Goal: Information Seeking & Learning: Learn about a topic

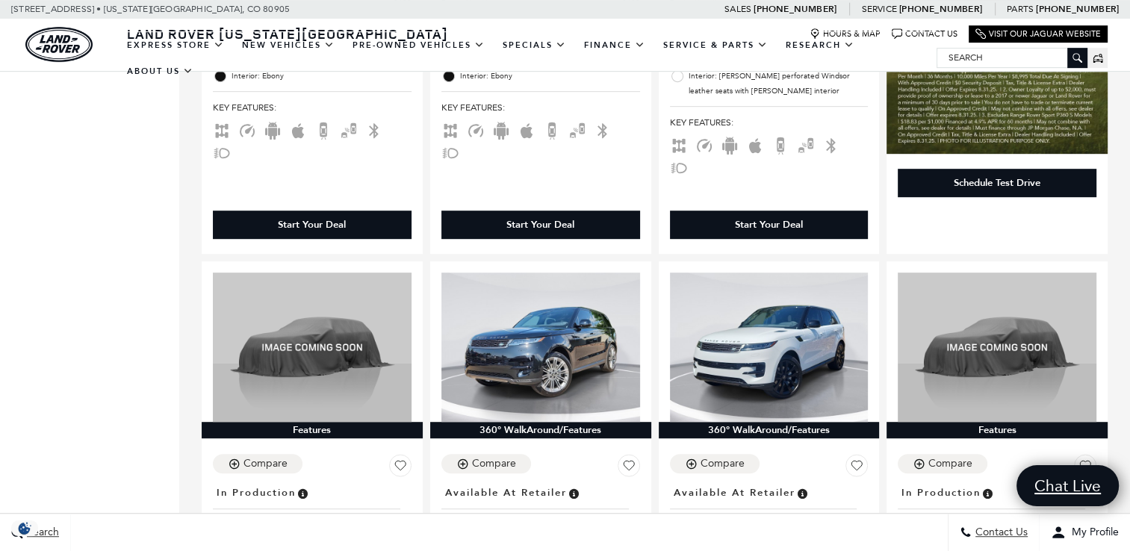
scroll to position [892, 0]
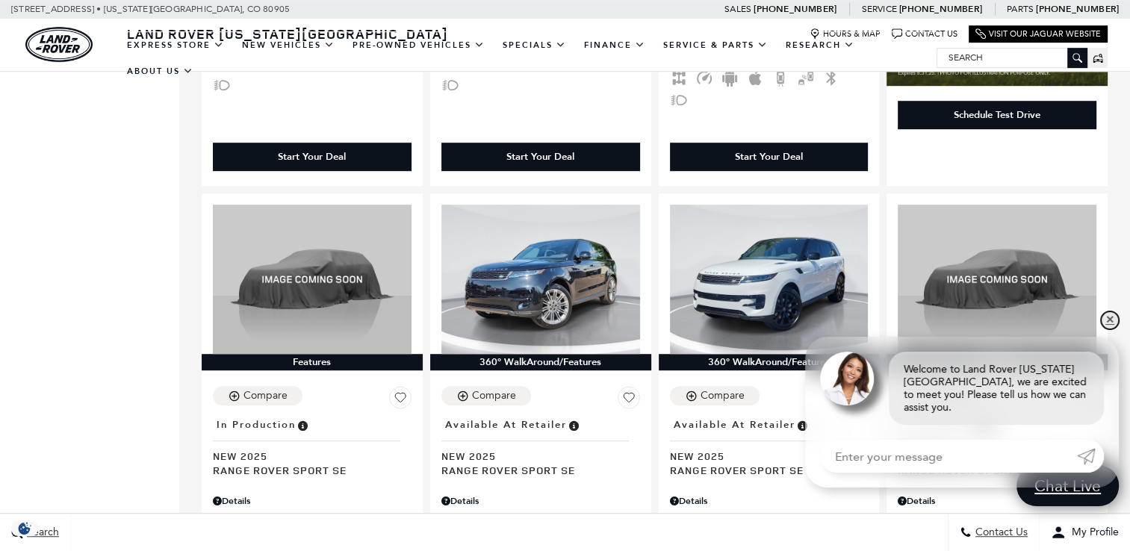
click at [1107, 329] on link "✕" at bounding box center [1110, 320] width 18 height 18
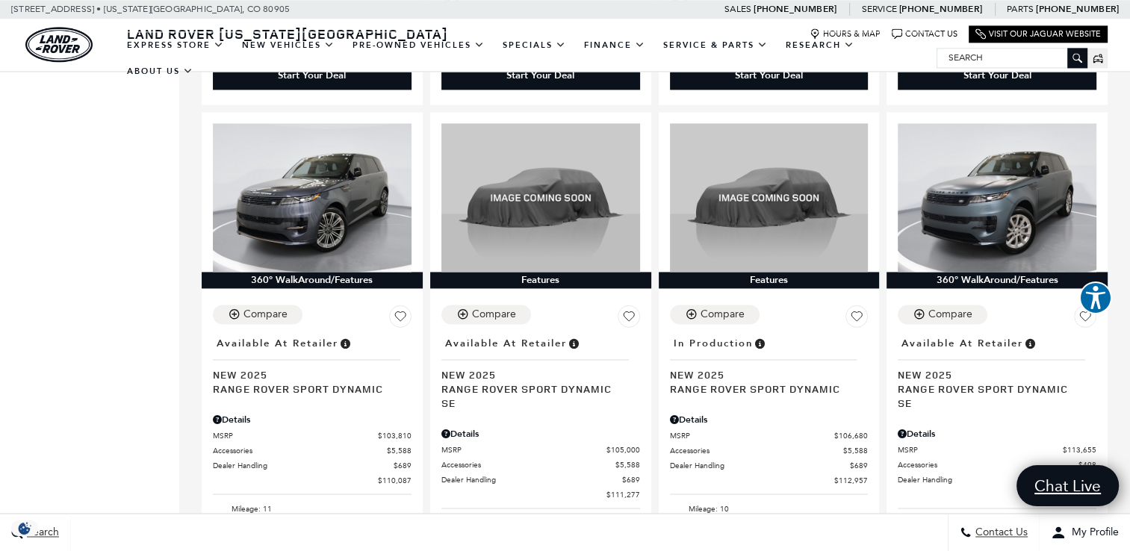
scroll to position [0, 0]
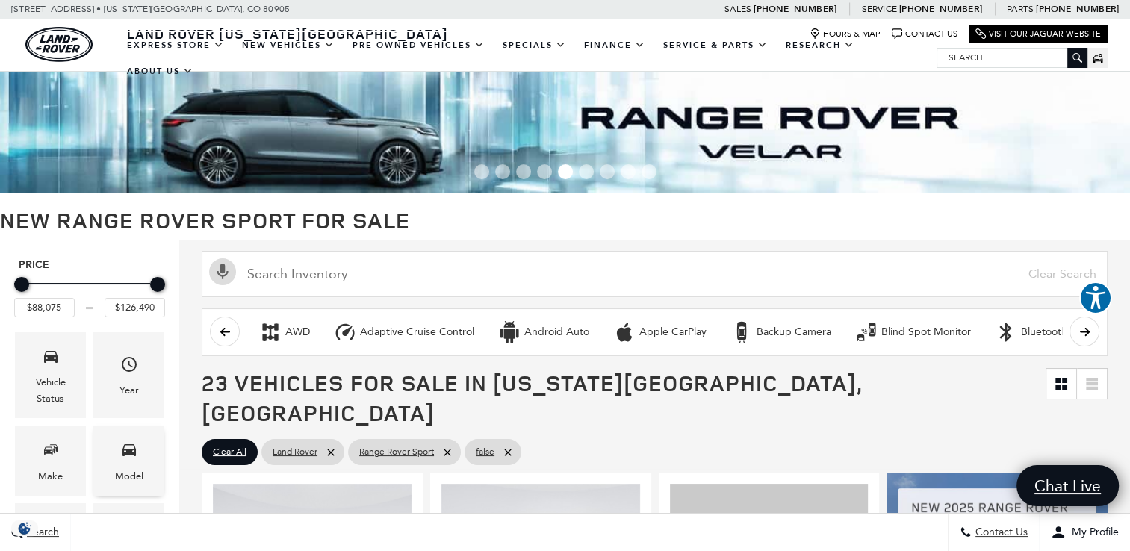
click at [126, 464] on span "Model" at bounding box center [129, 452] width 18 height 31
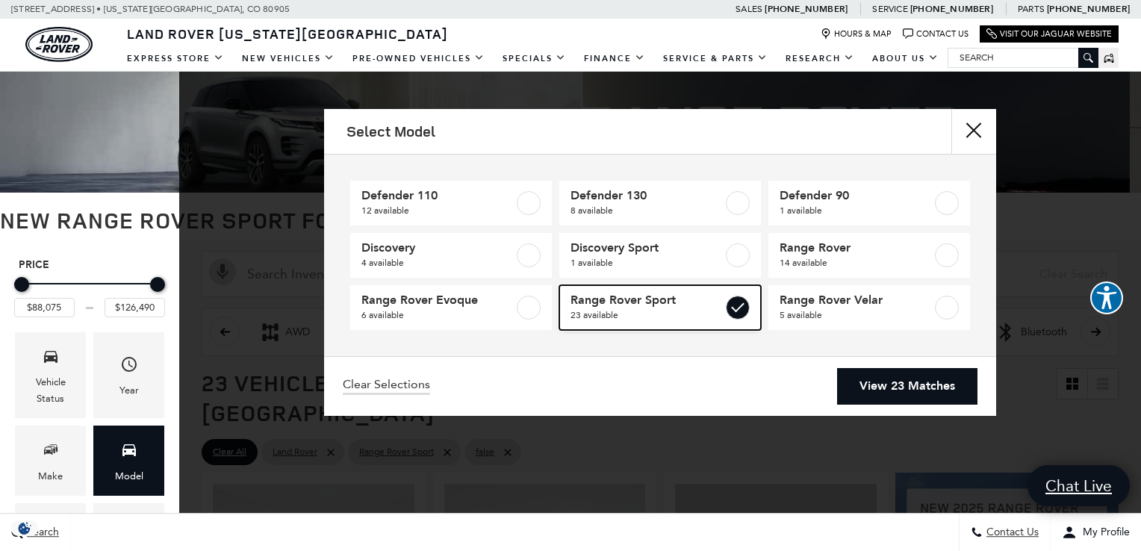
click at [736, 306] on label at bounding box center [738, 308] width 24 height 24
type input "$54,900"
type input "$171,555"
checkbox input "false"
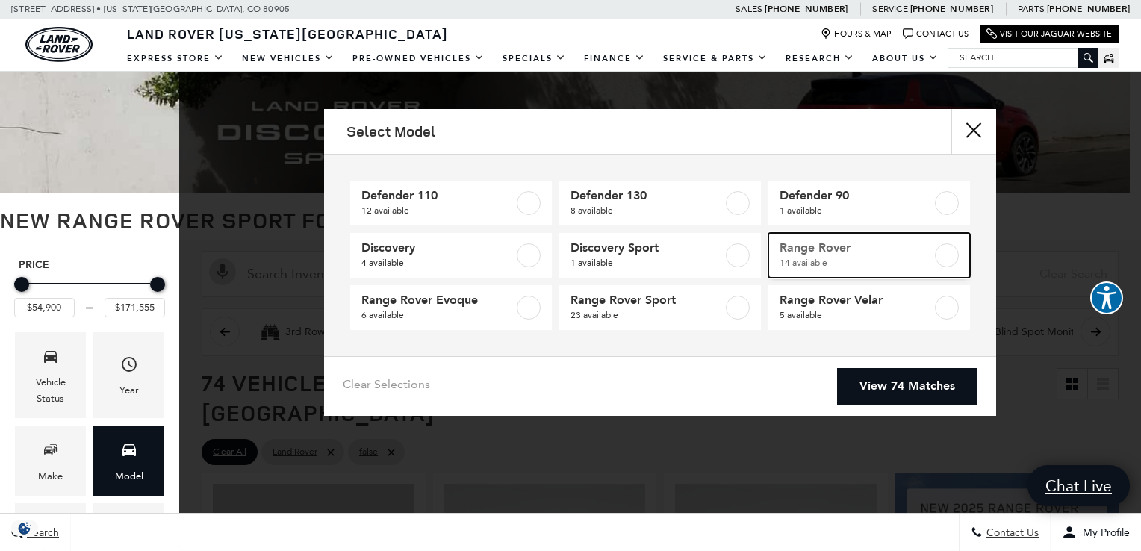
click at [949, 249] on label at bounding box center [947, 256] width 24 height 24
type input "$123,385"
type input "$160,345"
checkbox input "true"
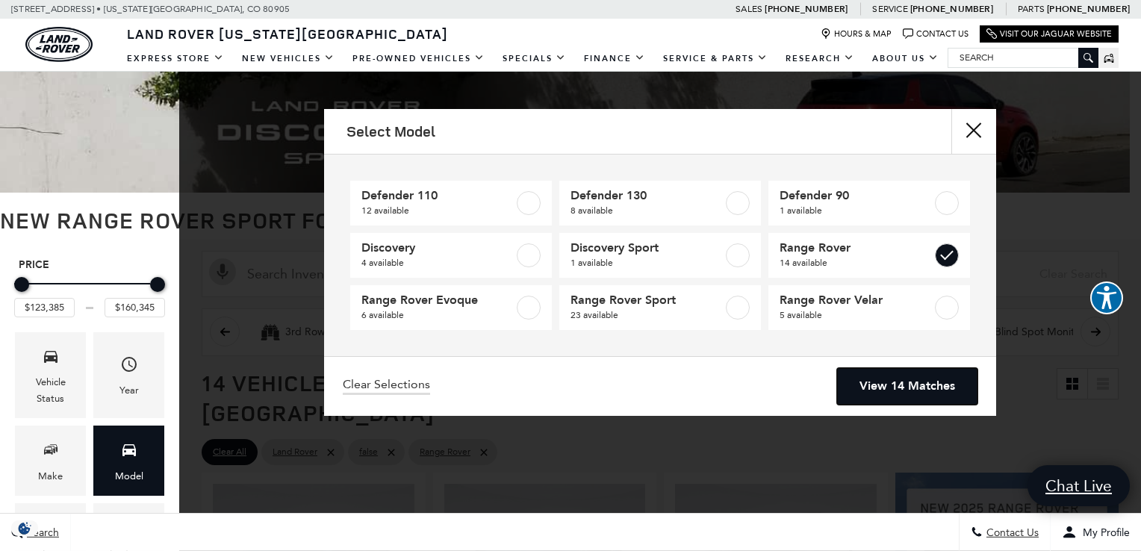
click at [918, 373] on link "View 14 Matches" at bounding box center [907, 386] width 140 height 37
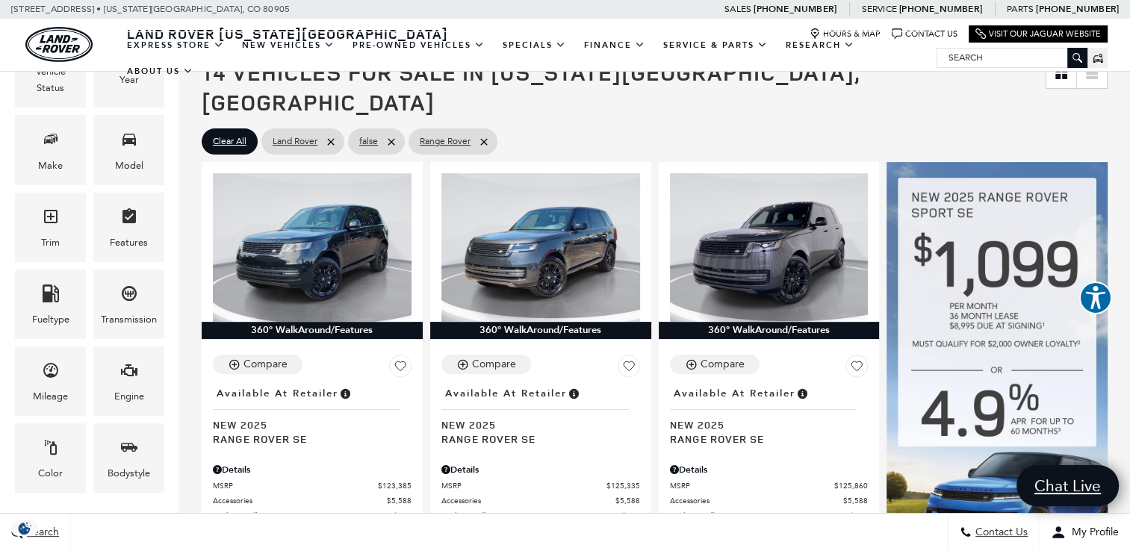
scroll to position [299, 0]
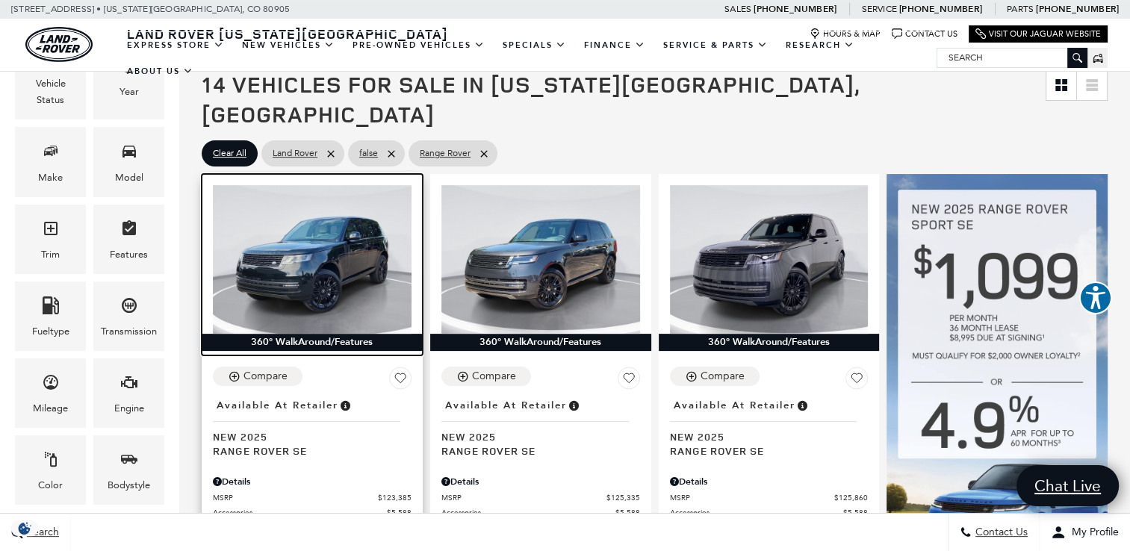
click at [296, 210] on img at bounding box center [312, 259] width 199 height 149
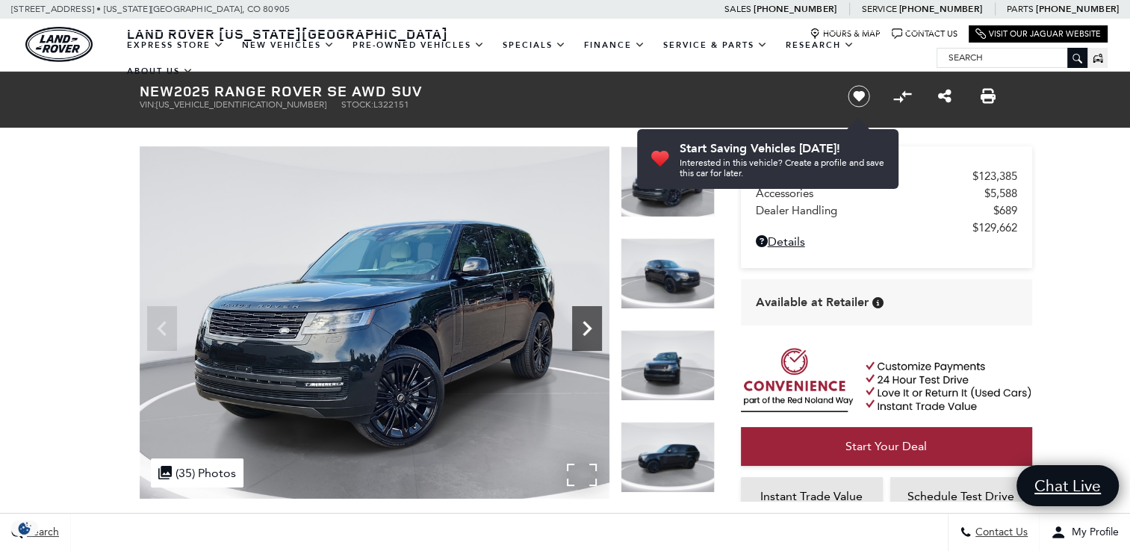
click at [589, 329] on icon "Next" at bounding box center [587, 328] width 9 height 15
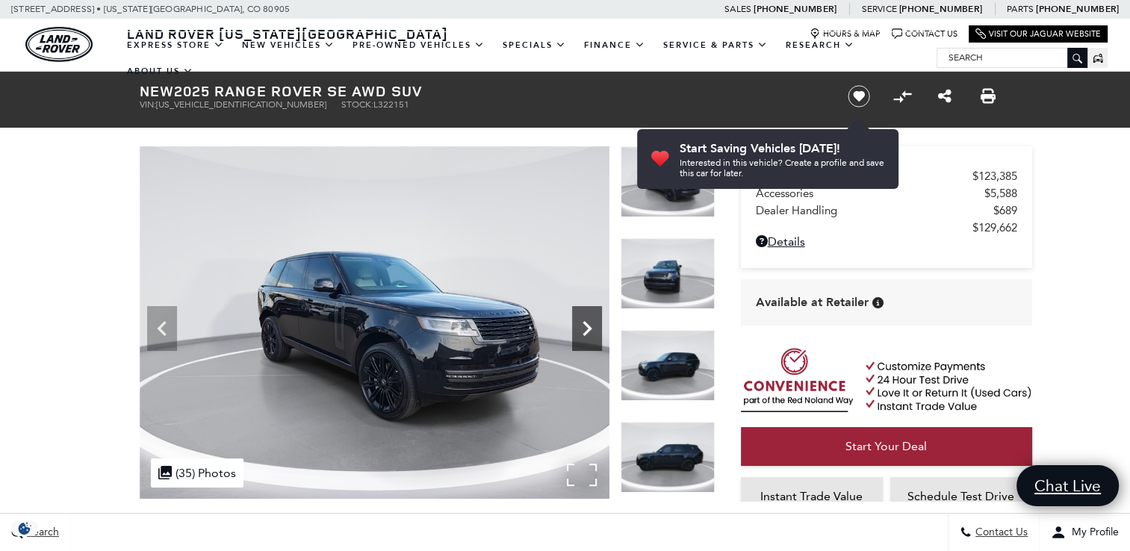
click at [589, 329] on icon "Next" at bounding box center [587, 328] width 9 height 15
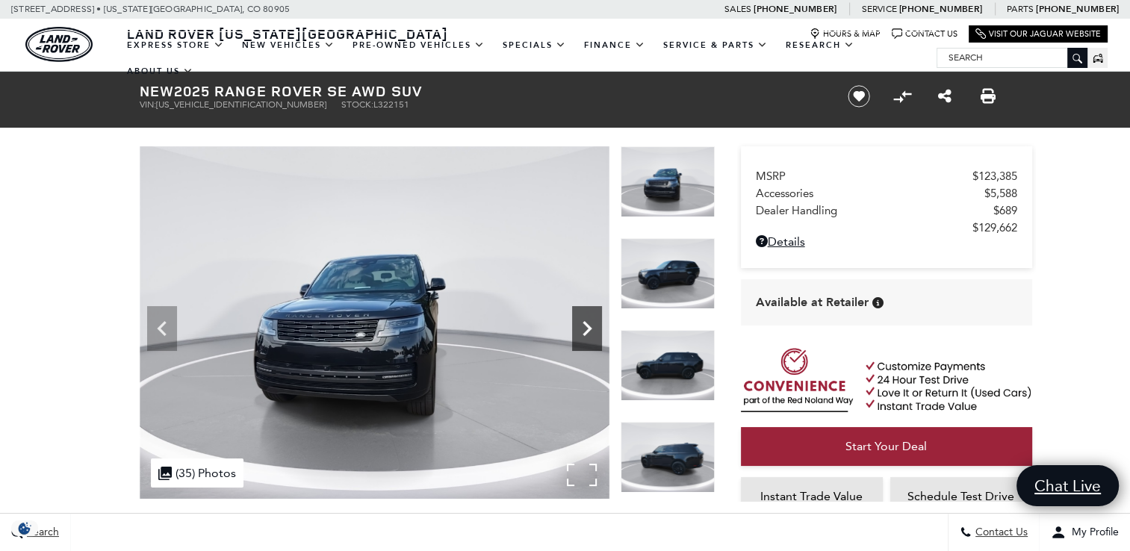
click at [589, 329] on icon "Next" at bounding box center [587, 328] width 9 height 15
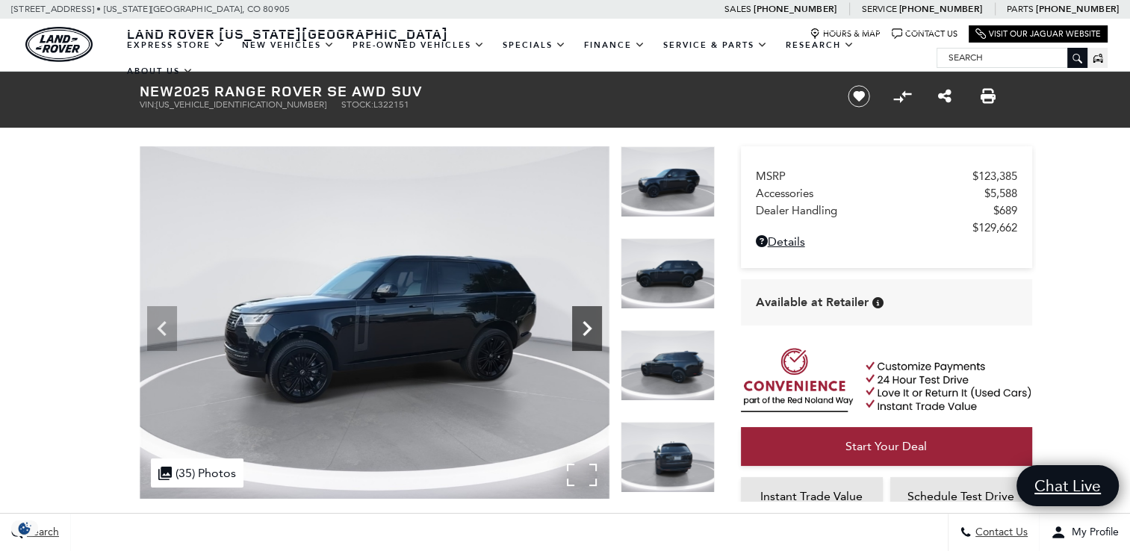
click at [589, 329] on icon "Next" at bounding box center [587, 328] width 9 height 15
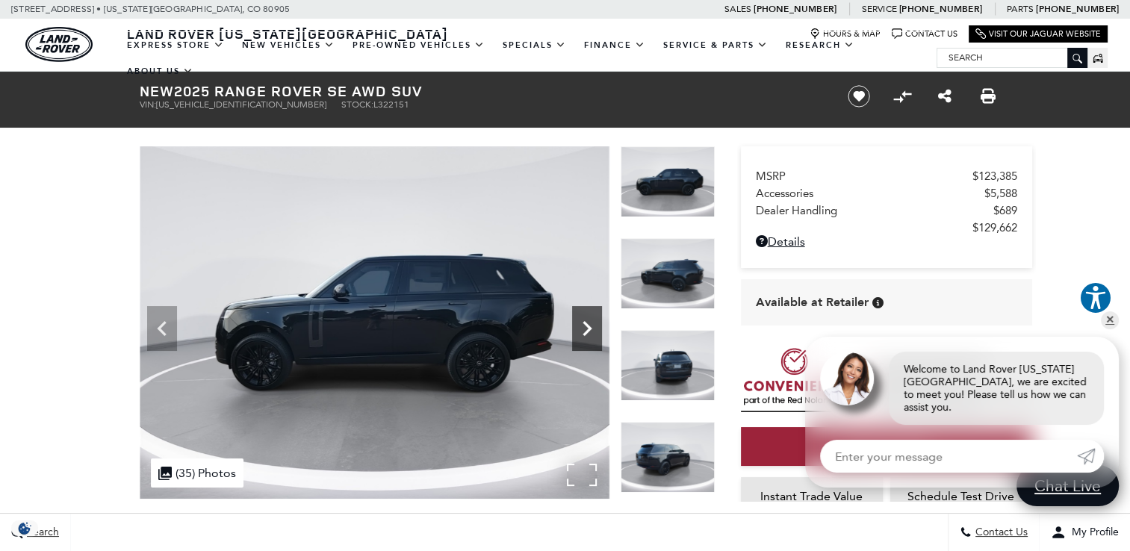
click at [589, 329] on icon "Next" at bounding box center [587, 328] width 9 height 15
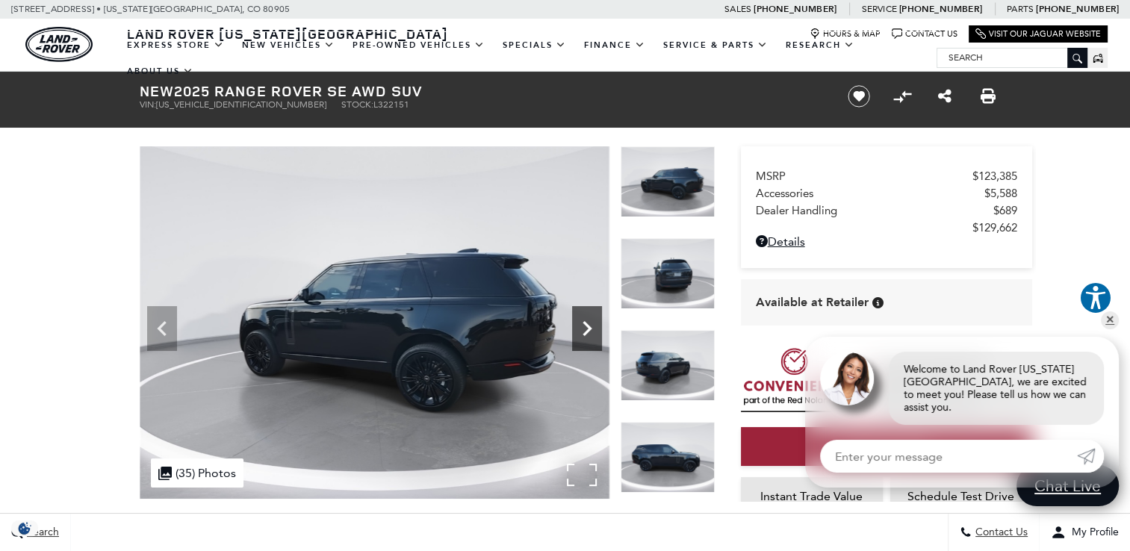
click at [589, 329] on icon "Next" at bounding box center [587, 328] width 9 height 15
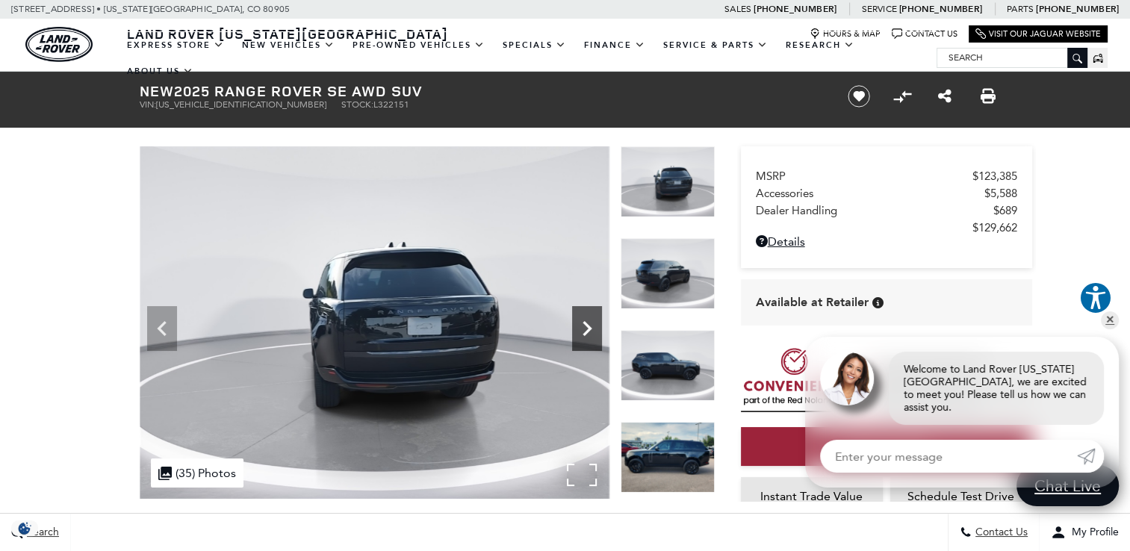
click at [589, 329] on icon "Next" at bounding box center [587, 328] width 9 height 15
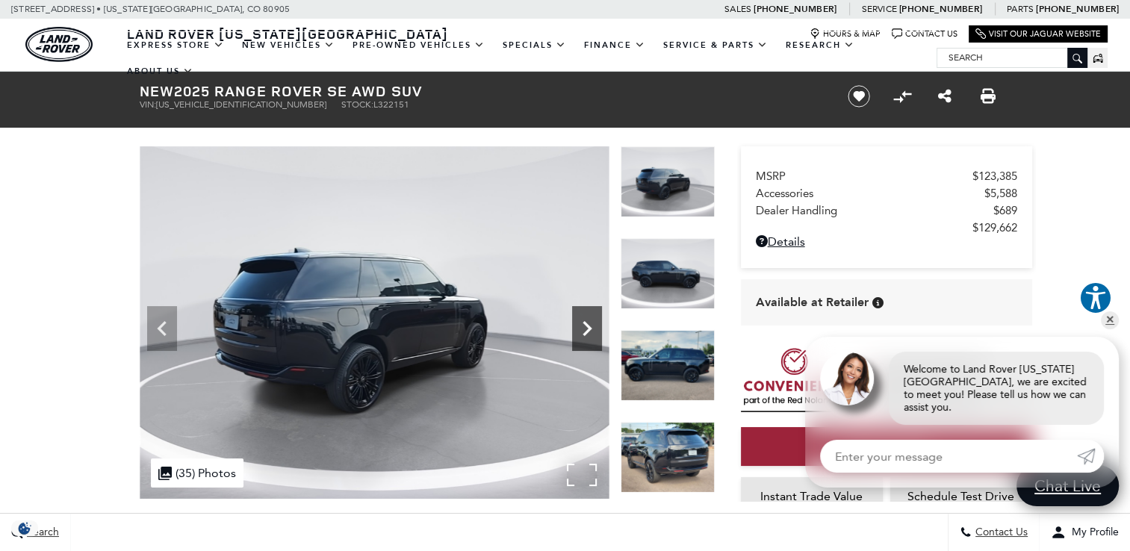
click at [589, 329] on icon "Next" at bounding box center [587, 328] width 9 height 15
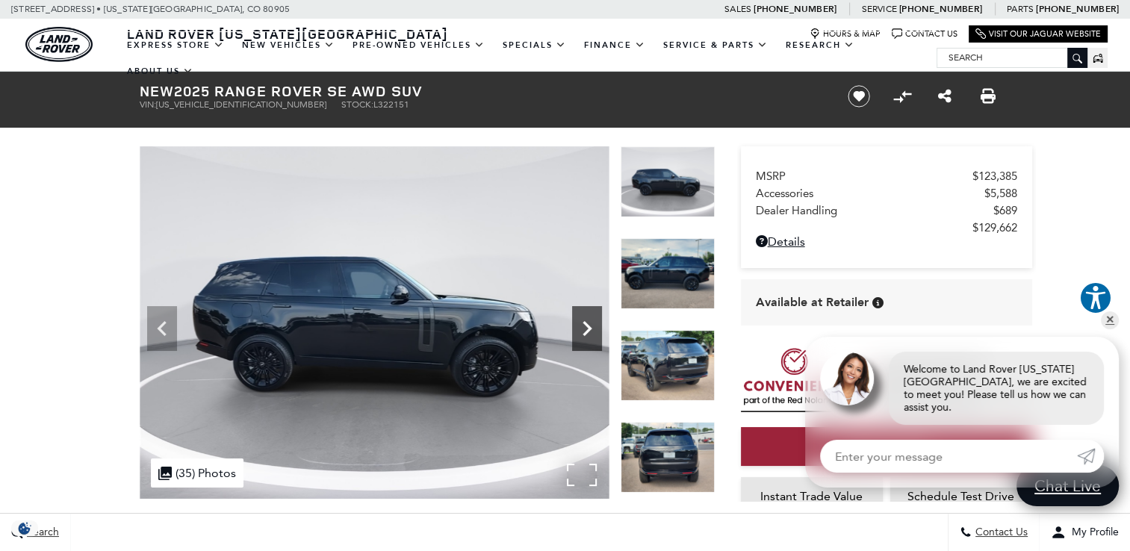
click at [589, 329] on icon "Next" at bounding box center [587, 328] width 9 height 15
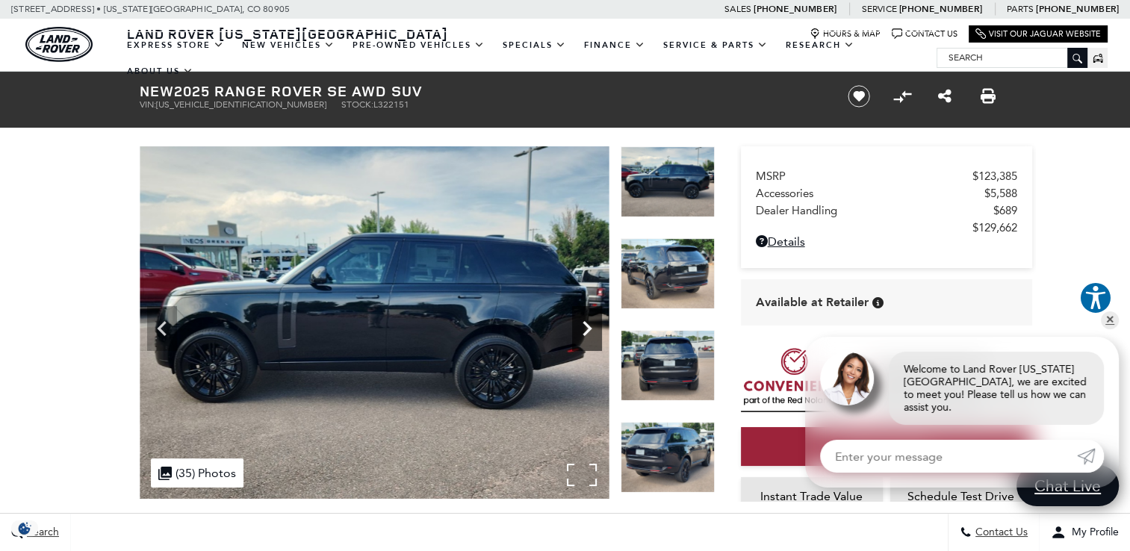
click at [589, 329] on icon "Next" at bounding box center [587, 328] width 9 height 15
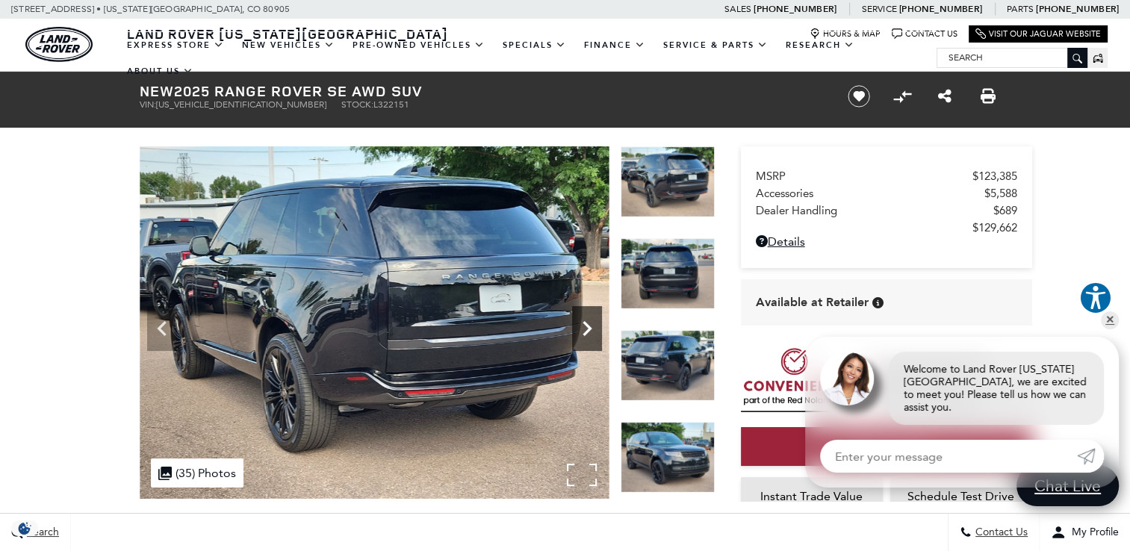
click at [589, 329] on icon "Next" at bounding box center [587, 328] width 9 height 15
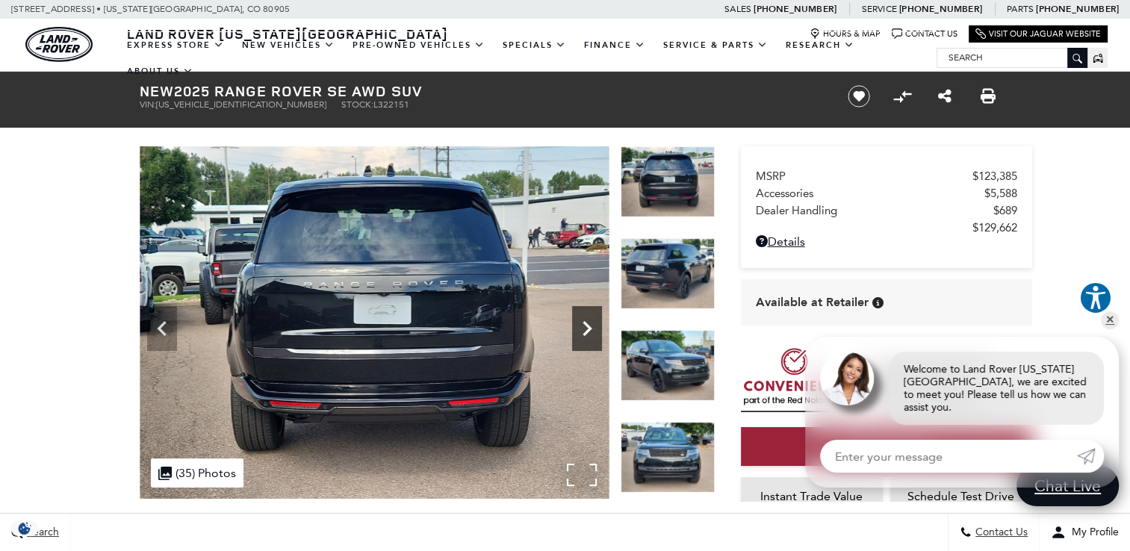
click at [589, 329] on icon "Next" at bounding box center [587, 328] width 9 height 15
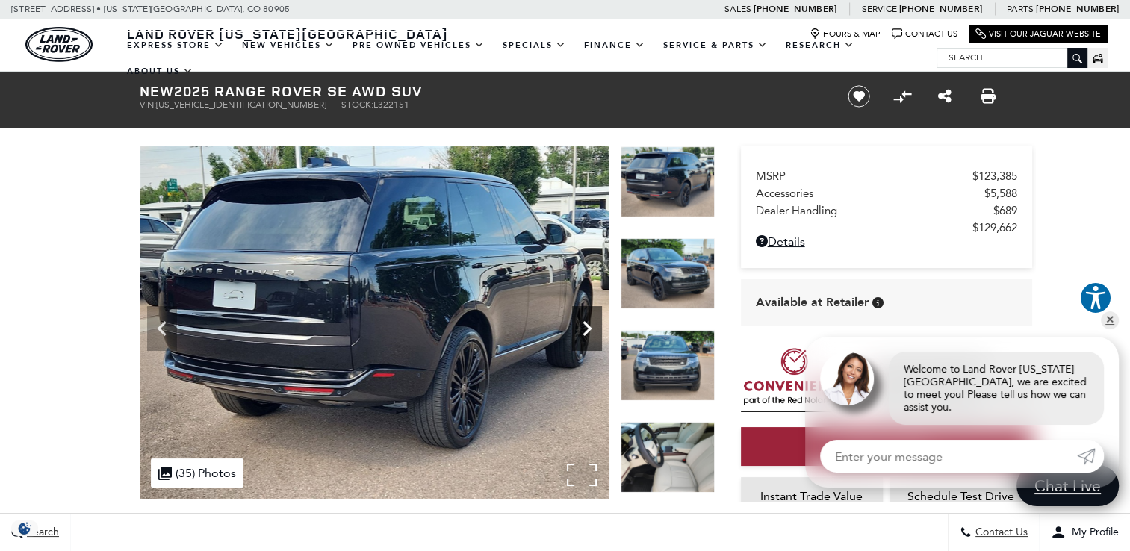
click at [589, 329] on icon "Next" at bounding box center [587, 328] width 9 height 15
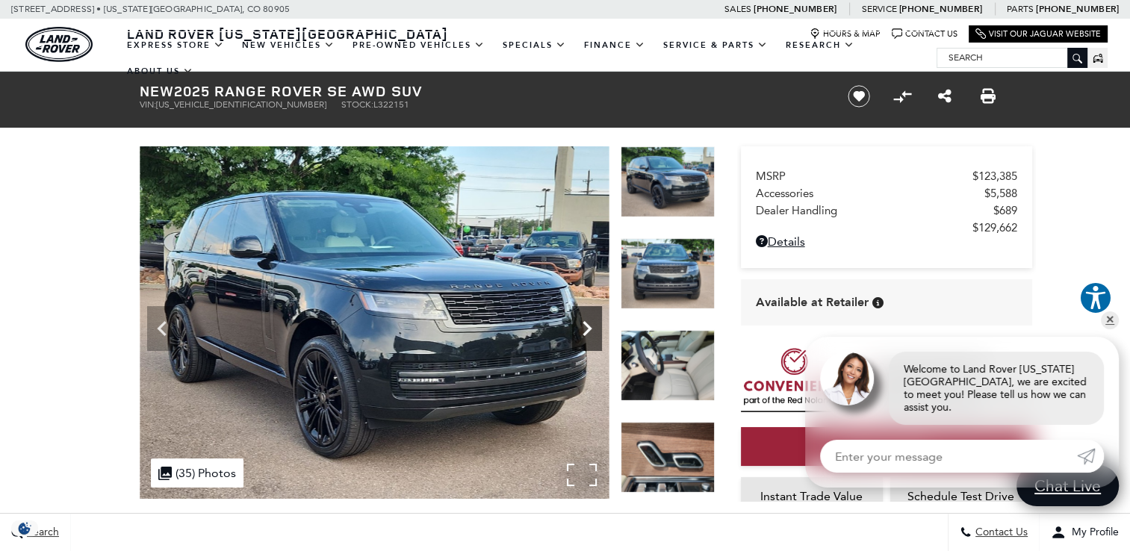
click at [589, 329] on icon "Next" at bounding box center [587, 328] width 9 height 15
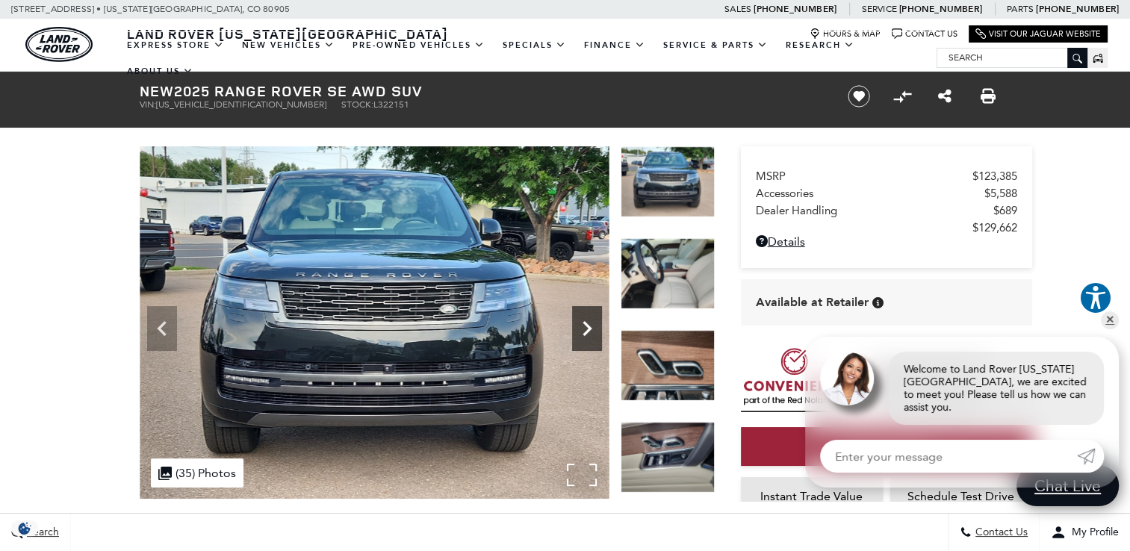
click at [589, 329] on icon "Next" at bounding box center [587, 328] width 9 height 15
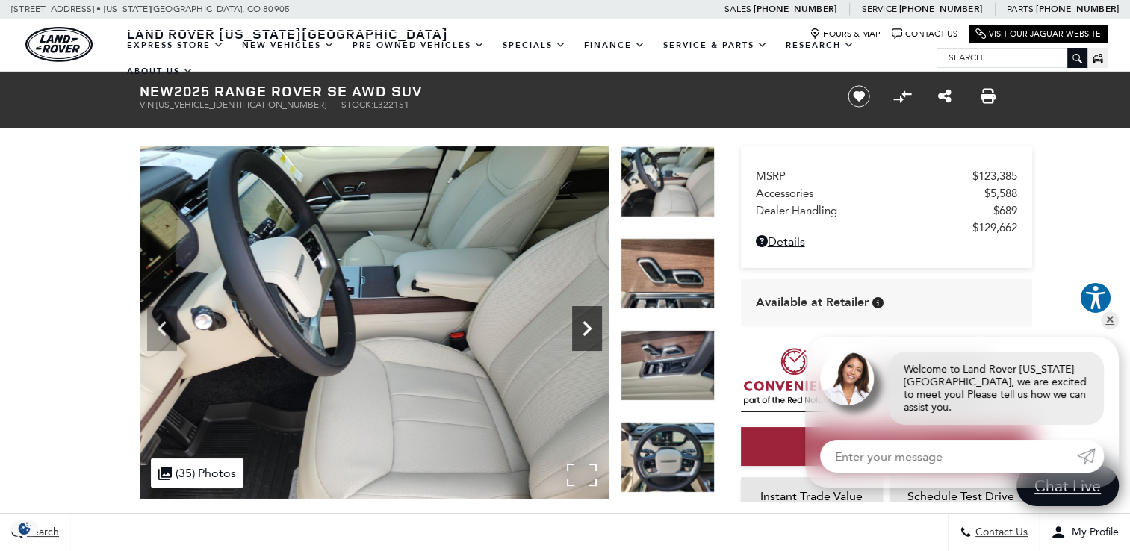
click at [589, 329] on icon "Next" at bounding box center [587, 328] width 9 height 15
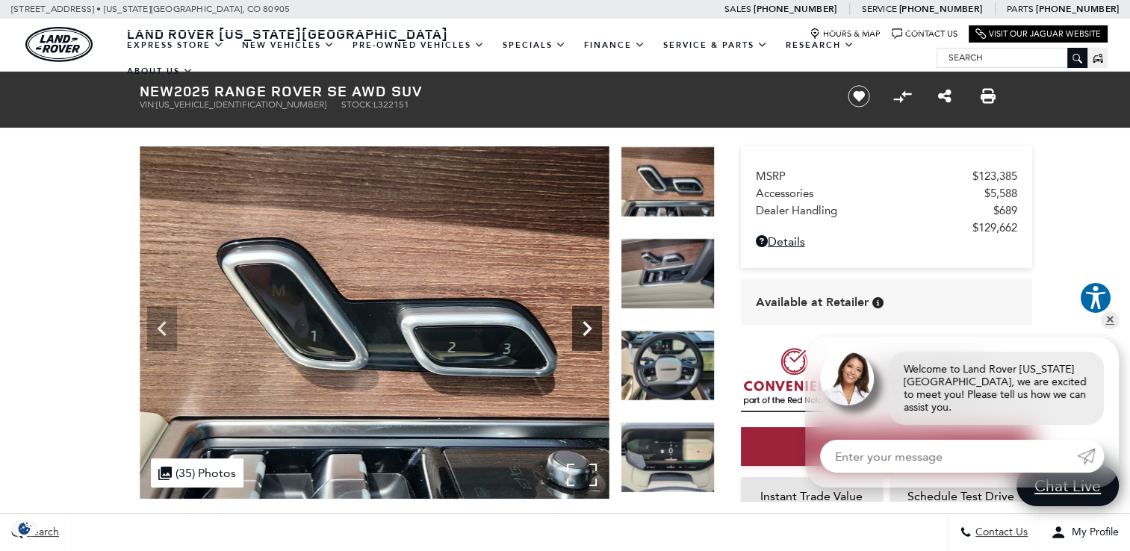
click at [589, 329] on icon "Next" at bounding box center [587, 328] width 9 height 15
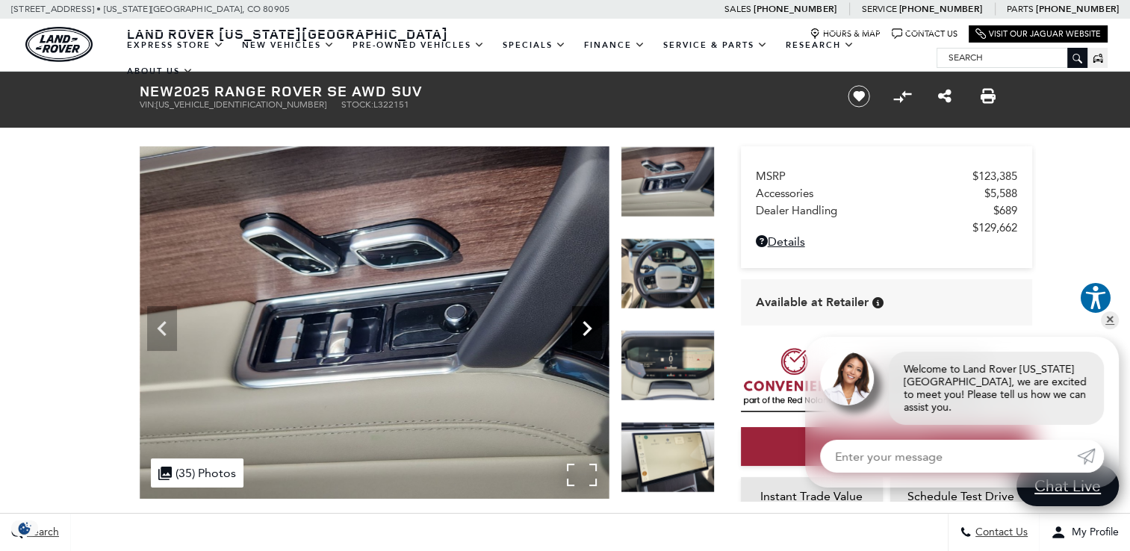
click at [589, 329] on icon "Next" at bounding box center [587, 328] width 9 height 15
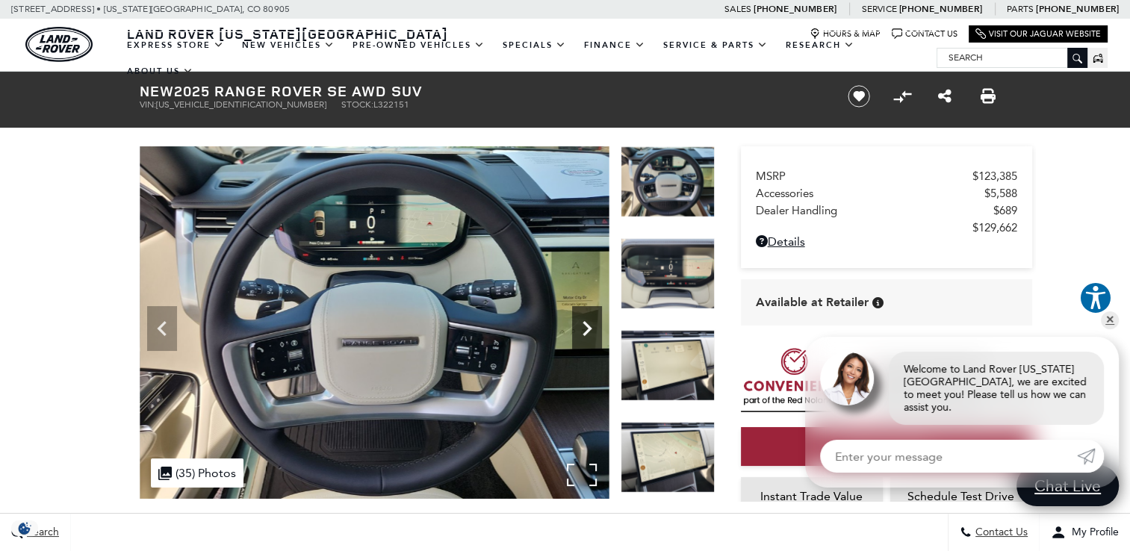
click at [589, 329] on icon "Next" at bounding box center [587, 328] width 9 height 15
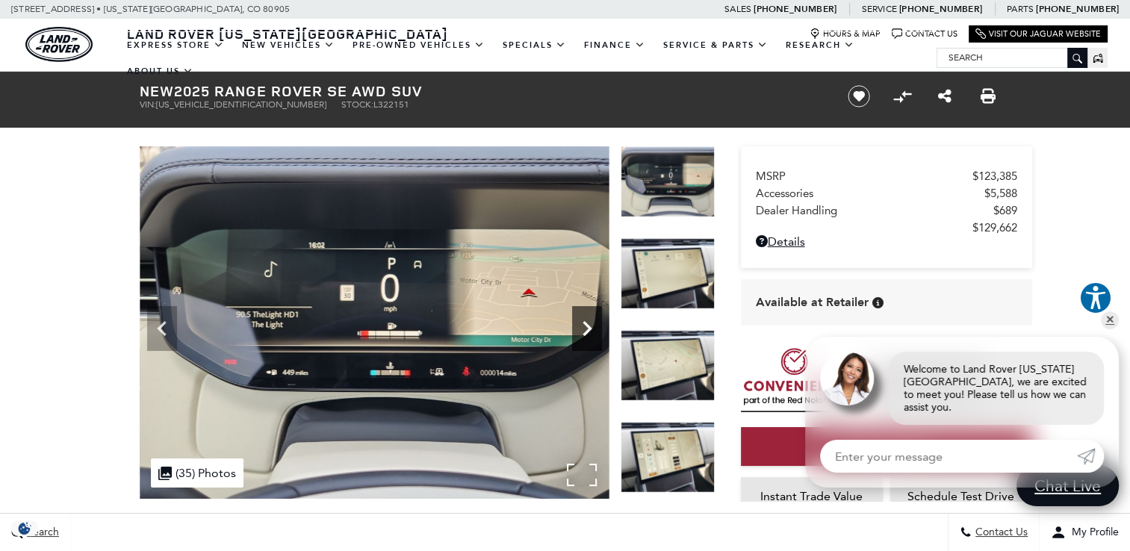
click at [589, 329] on icon "Next" at bounding box center [587, 328] width 9 height 15
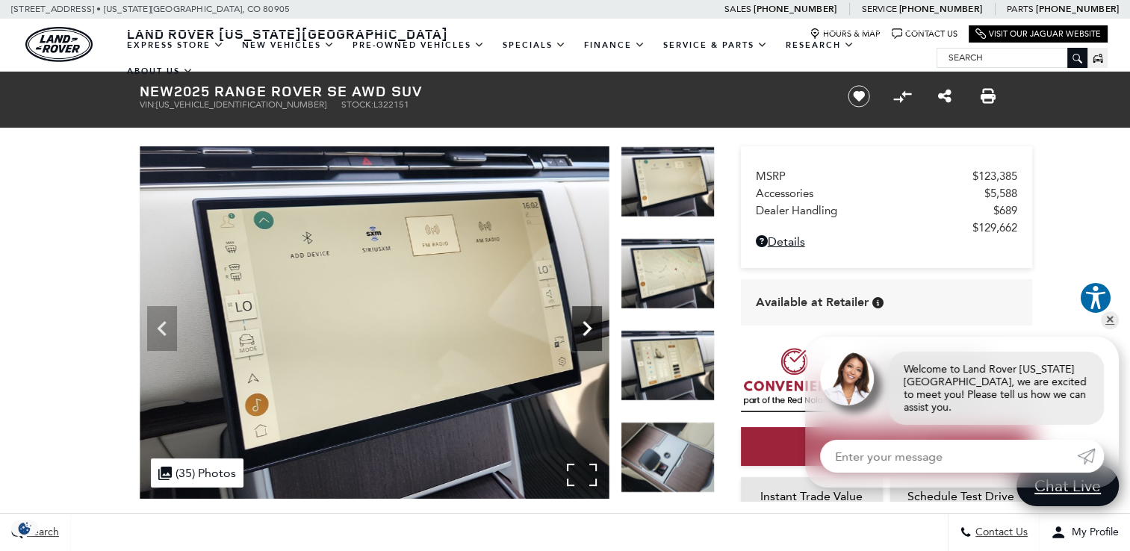
click at [589, 329] on icon "Next" at bounding box center [587, 328] width 9 height 15
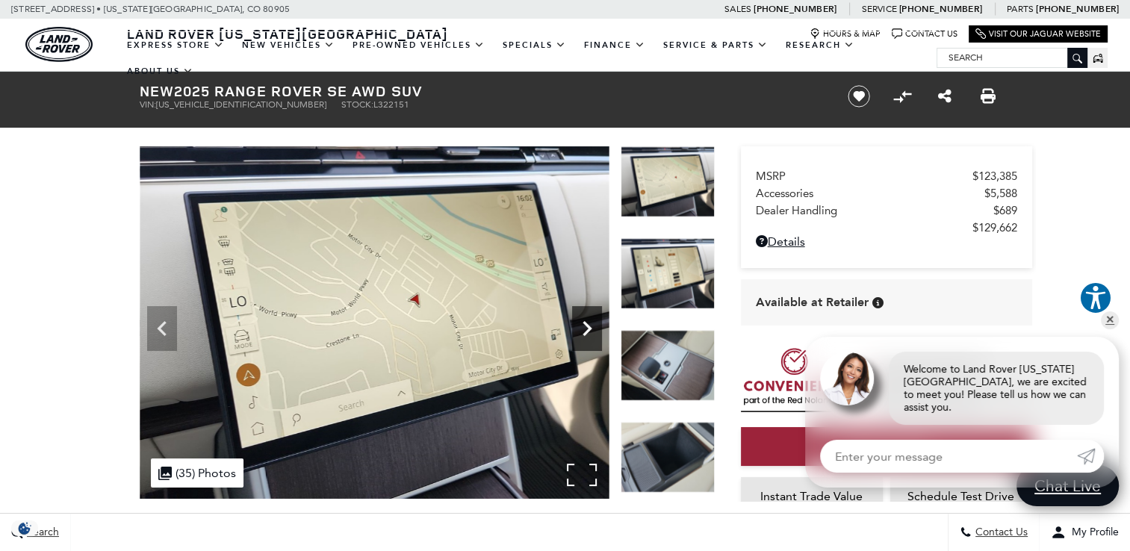
click at [589, 329] on icon "Next" at bounding box center [587, 328] width 9 height 15
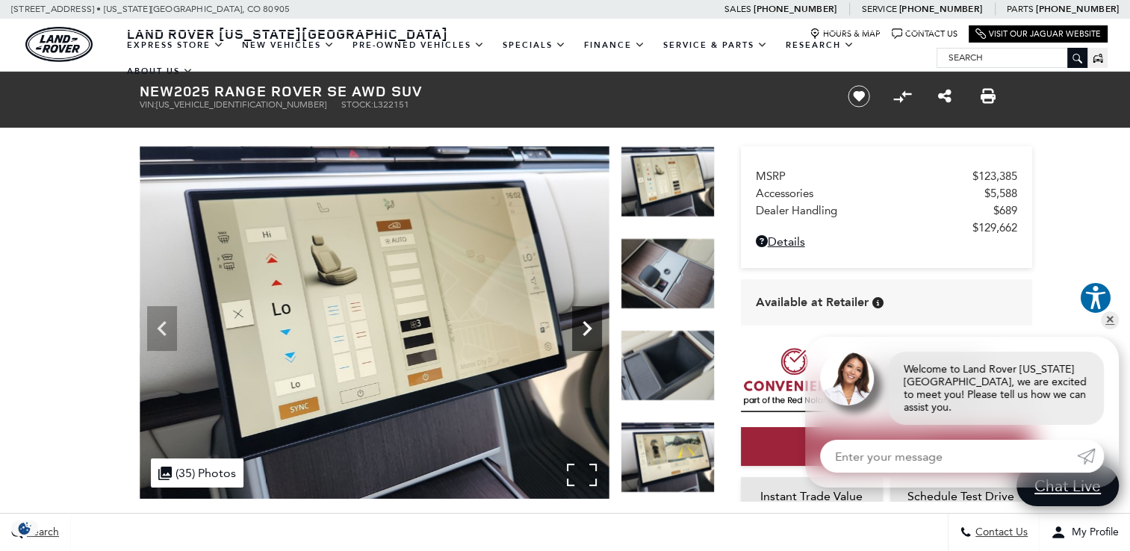
click at [589, 329] on icon "Next" at bounding box center [587, 328] width 9 height 15
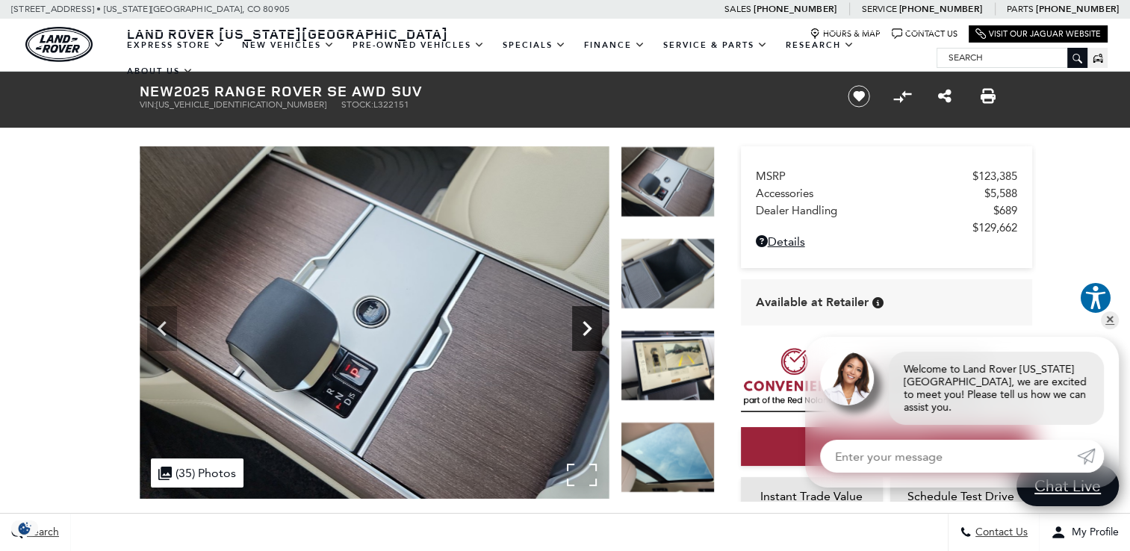
click at [589, 329] on icon "Next" at bounding box center [587, 328] width 9 height 15
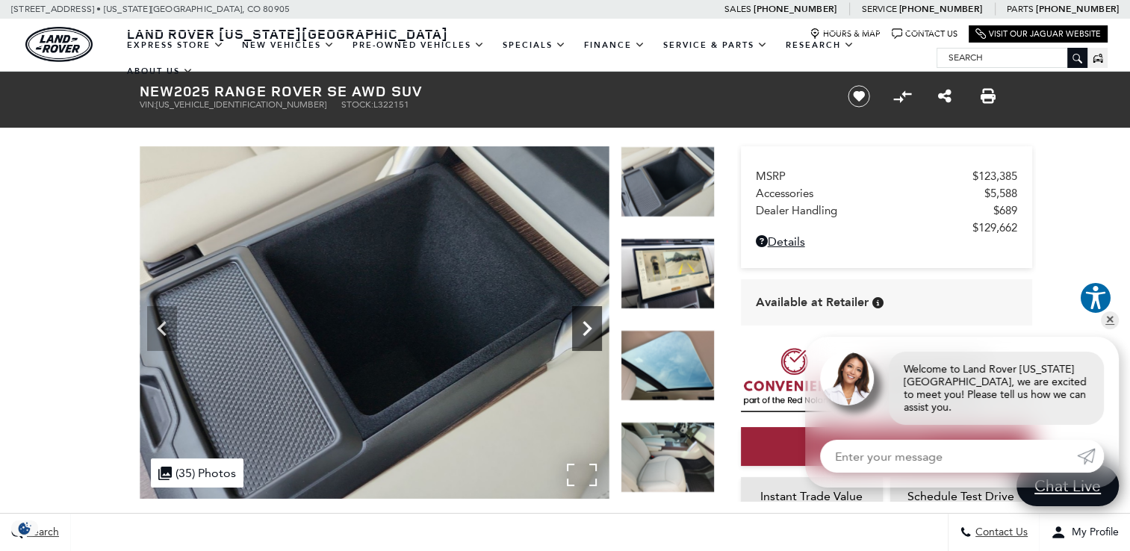
click at [589, 329] on icon "Next" at bounding box center [587, 328] width 9 height 15
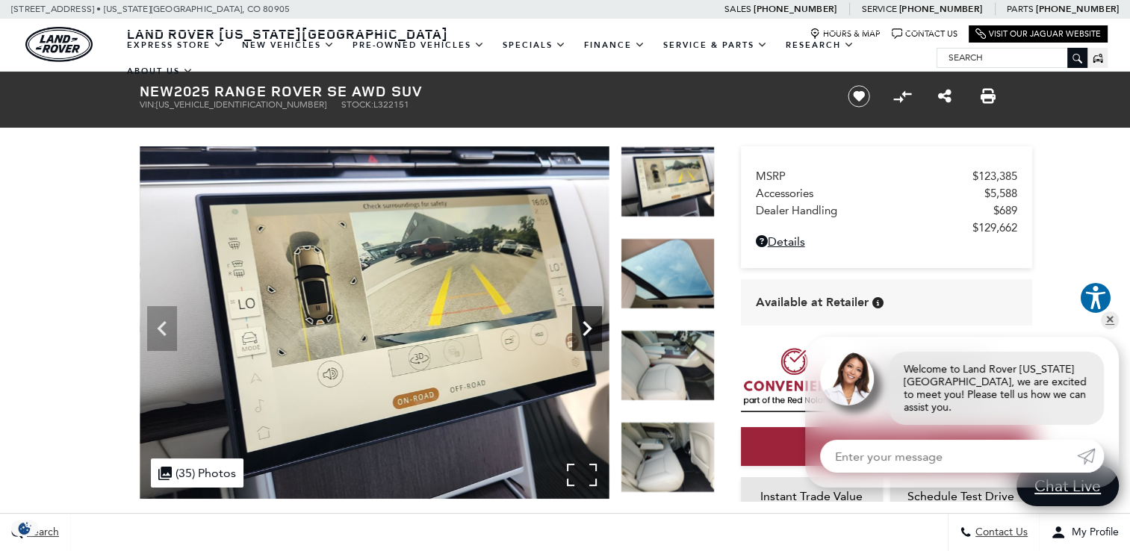
click at [589, 329] on icon "Next" at bounding box center [587, 328] width 9 height 15
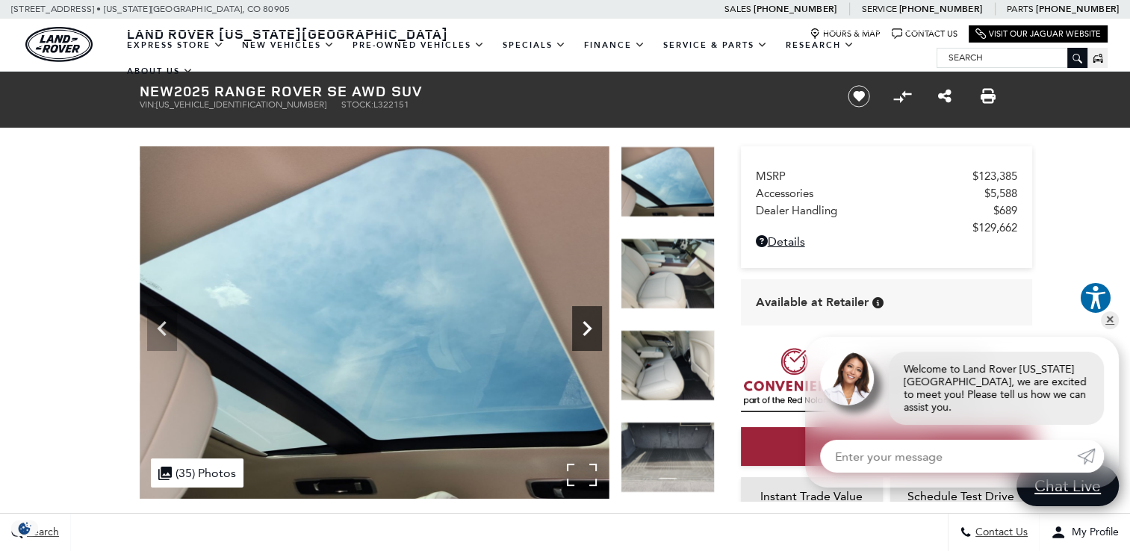
click at [589, 329] on icon "Next" at bounding box center [587, 328] width 9 height 15
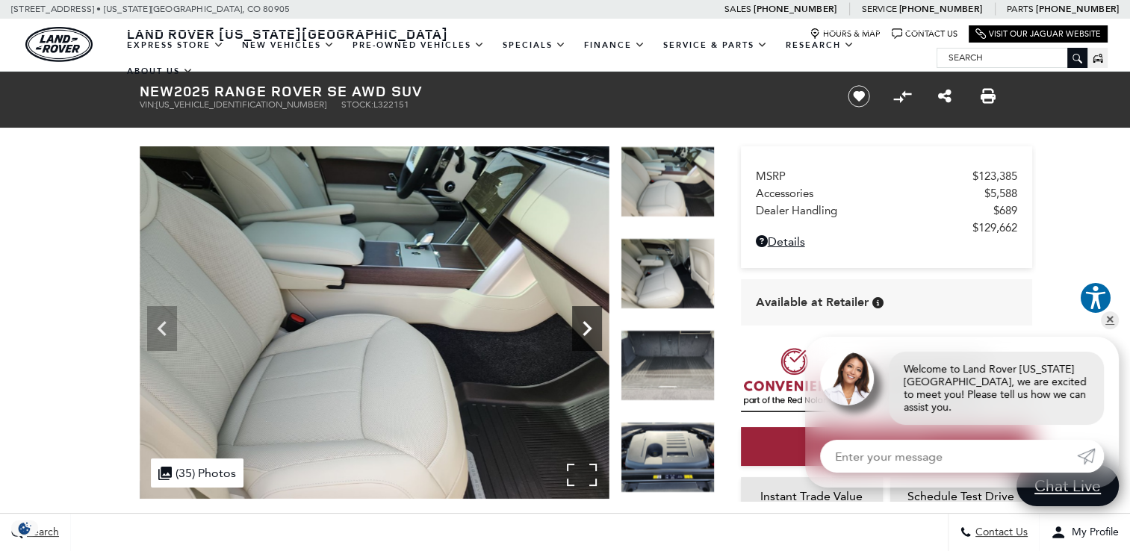
click at [589, 329] on icon "Next" at bounding box center [587, 328] width 9 height 15
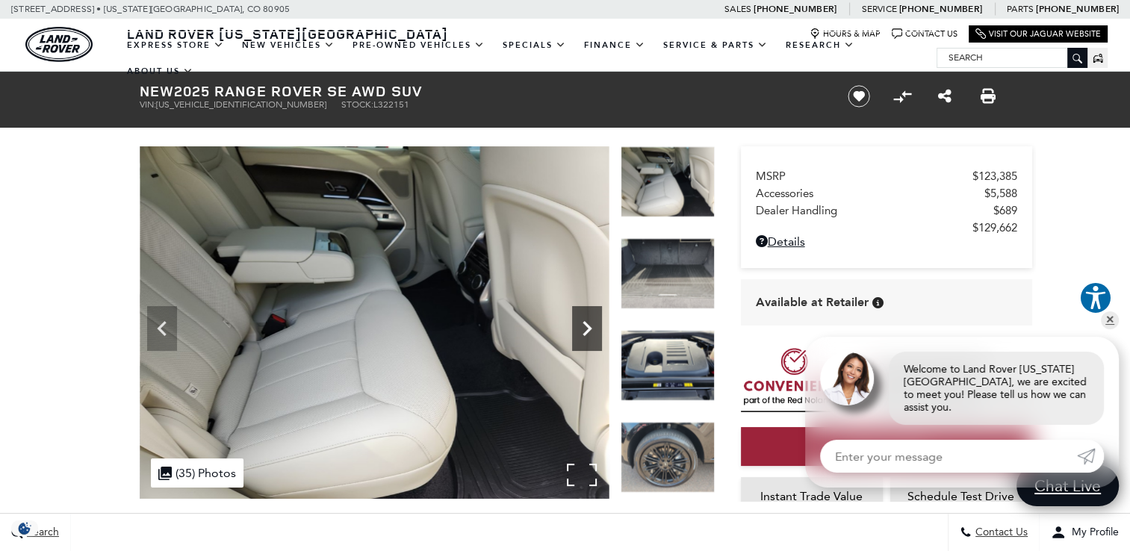
click at [589, 329] on icon "Next" at bounding box center [587, 328] width 9 height 15
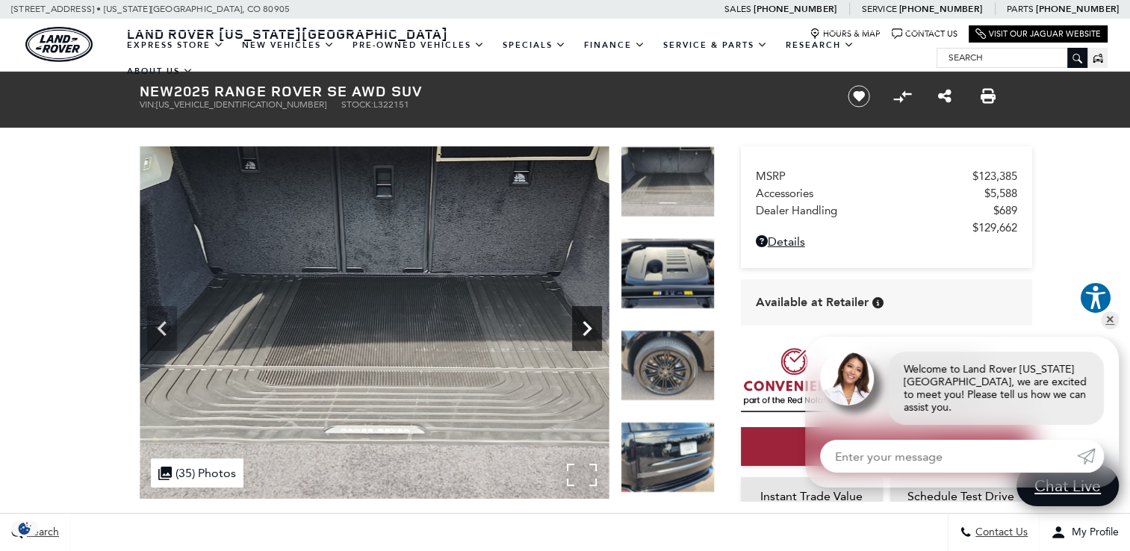
click at [589, 329] on icon "Next" at bounding box center [587, 328] width 9 height 15
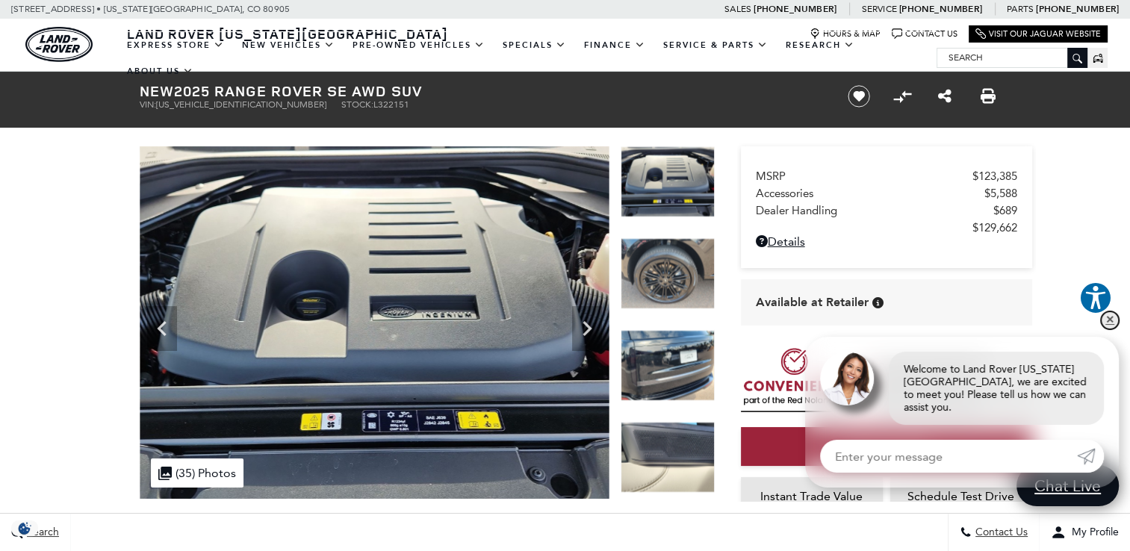
click at [1114, 329] on link "✕" at bounding box center [1110, 320] width 18 height 18
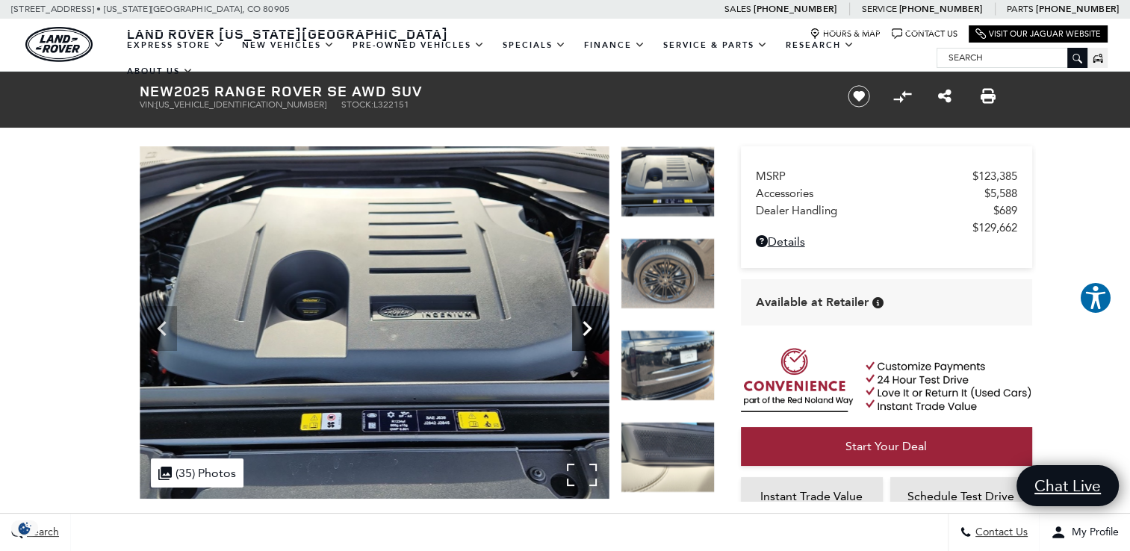
click at [584, 326] on icon "Next" at bounding box center [587, 329] width 30 height 30
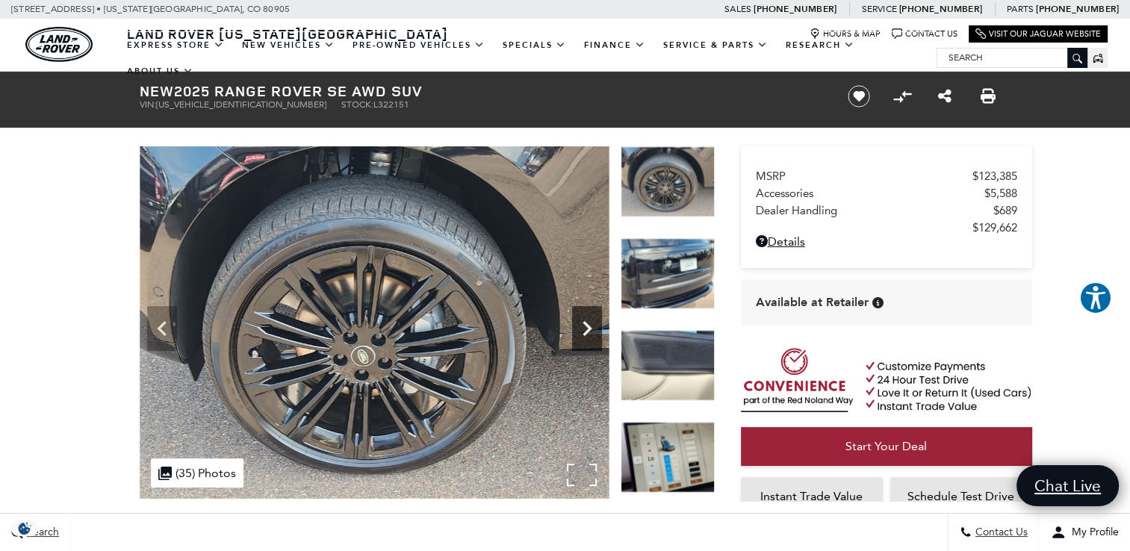
click at [584, 326] on icon "Next" at bounding box center [587, 329] width 30 height 30
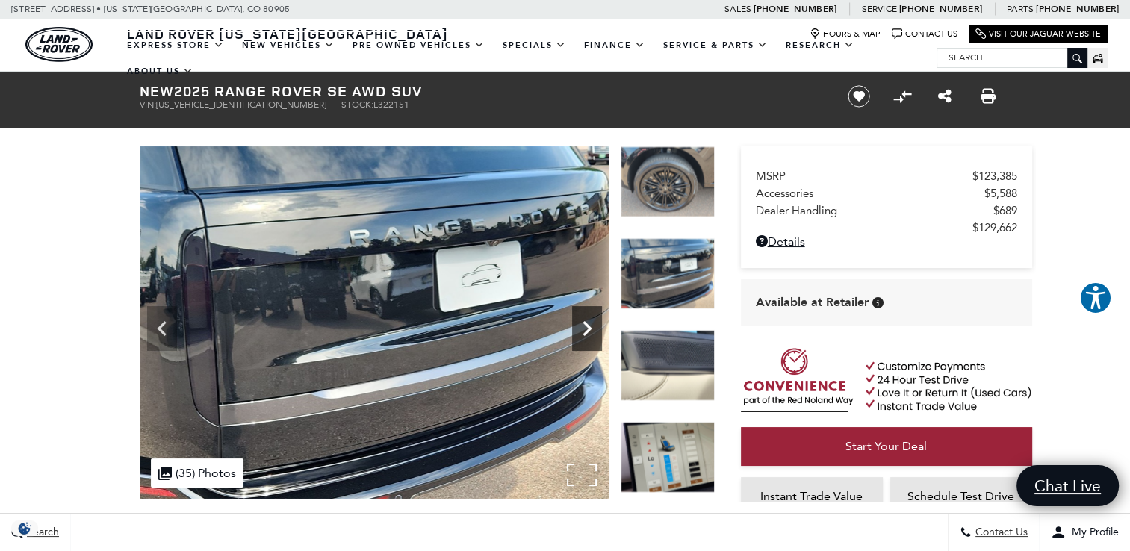
click at [584, 326] on icon "Next" at bounding box center [587, 329] width 30 height 30
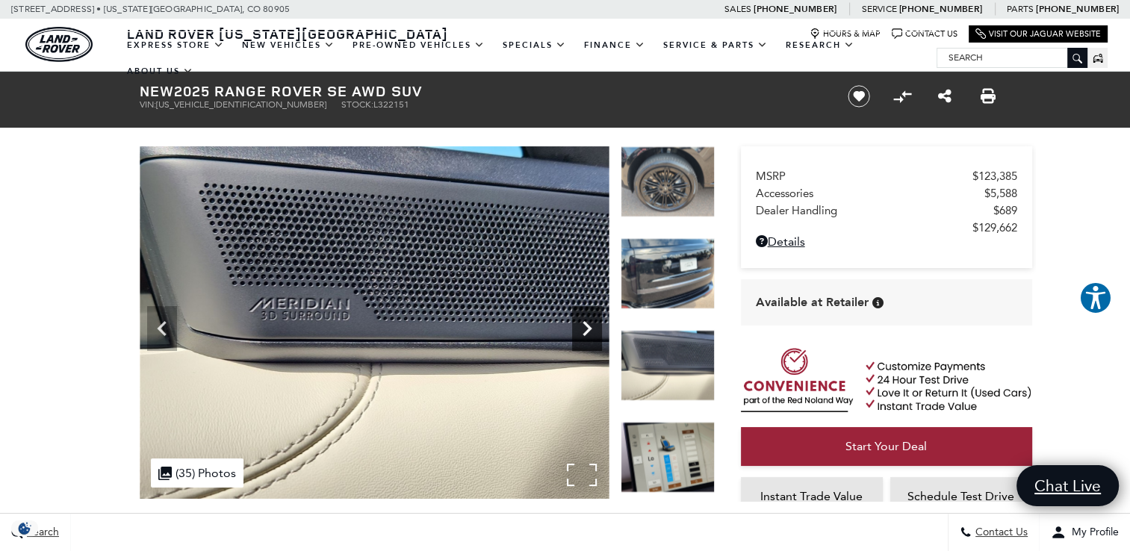
click at [584, 326] on icon "Next" at bounding box center [587, 329] width 30 height 30
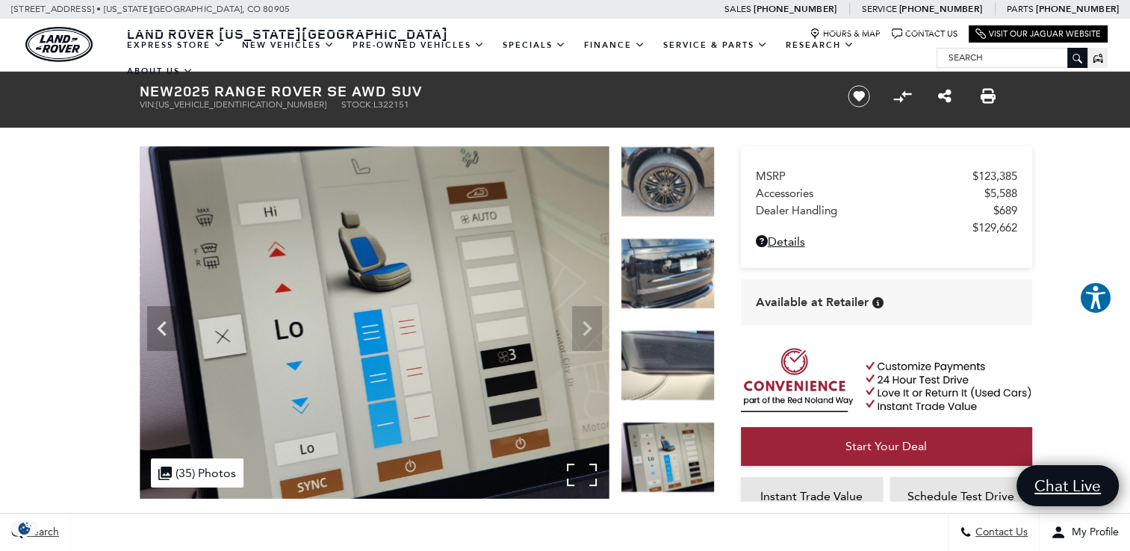
click at [584, 326] on img at bounding box center [375, 322] width 470 height 353
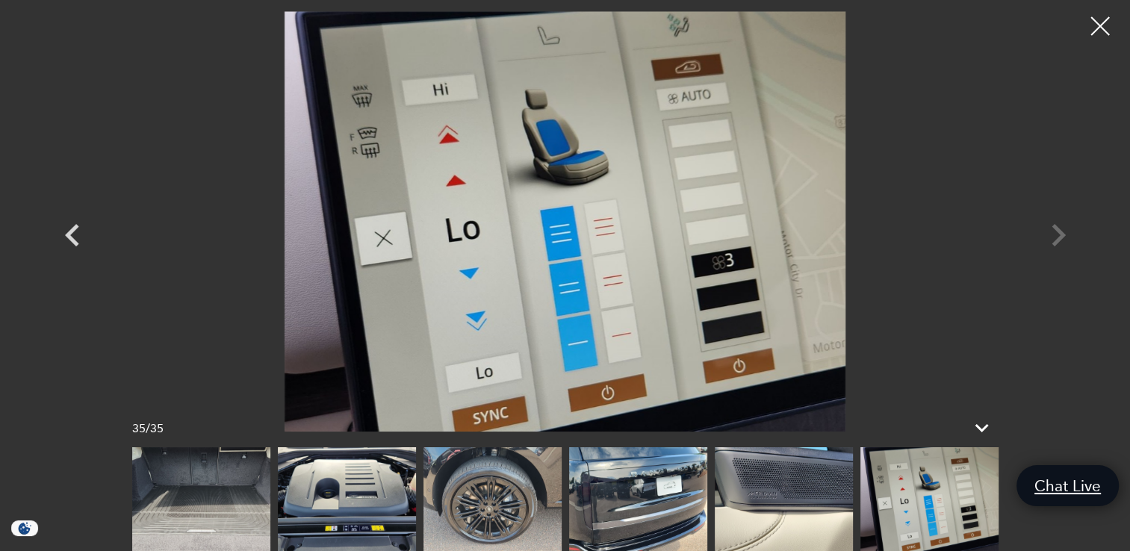
click at [1057, 229] on div at bounding box center [566, 221] width 1046 height 421
click at [1091, 34] on div at bounding box center [1101, 27] width 40 height 40
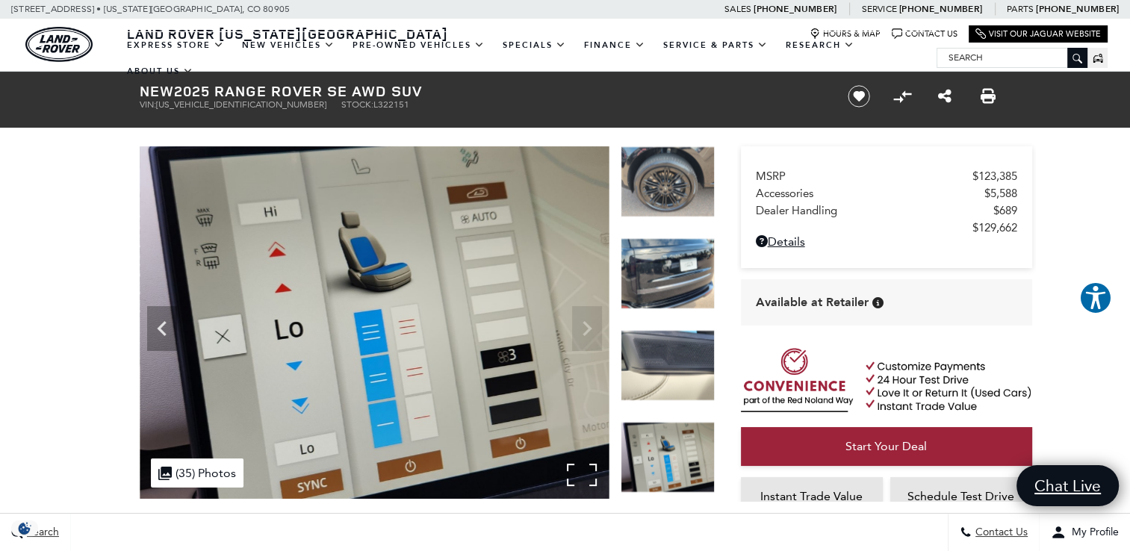
click at [173, 471] on div ".cls-1, .cls-3 { fill: #c50033; } .cls-1 { clip-rule: evenodd; } .cls-2 { clip-…" at bounding box center [197, 473] width 93 height 29
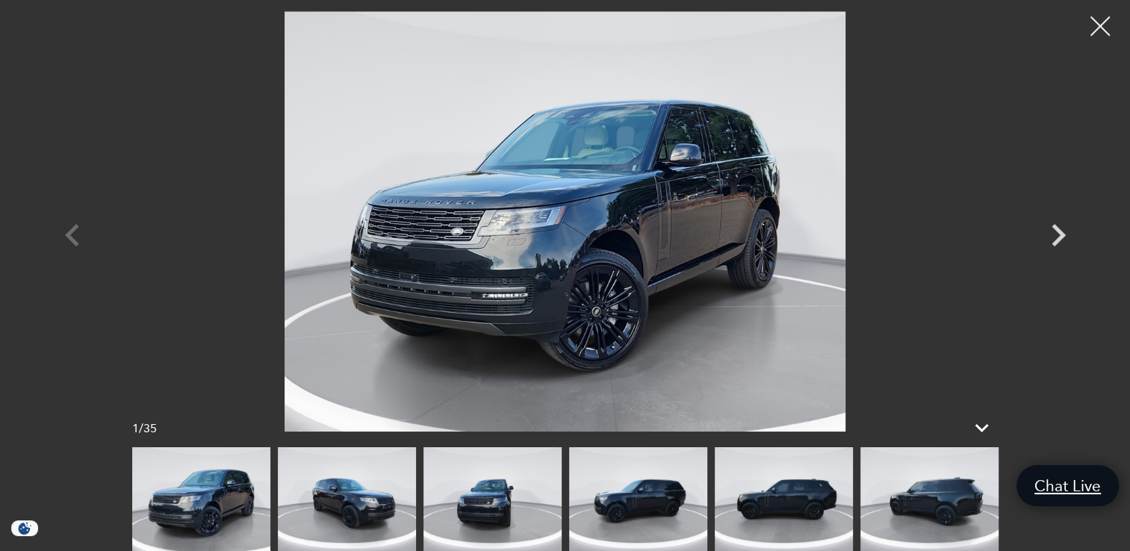
click at [1100, 22] on div at bounding box center [1101, 27] width 40 height 40
